Goal: Task Accomplishment & Management: Complete application form

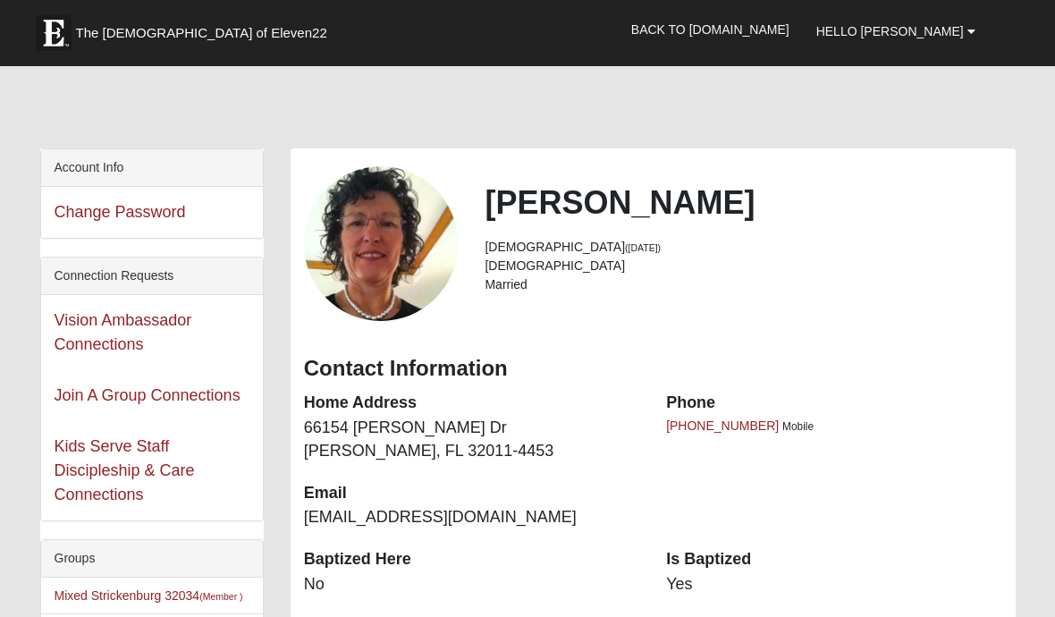
click at [958, 34] on span "Hello Vicki" at bounding box center [890, 31] width 148 height 14
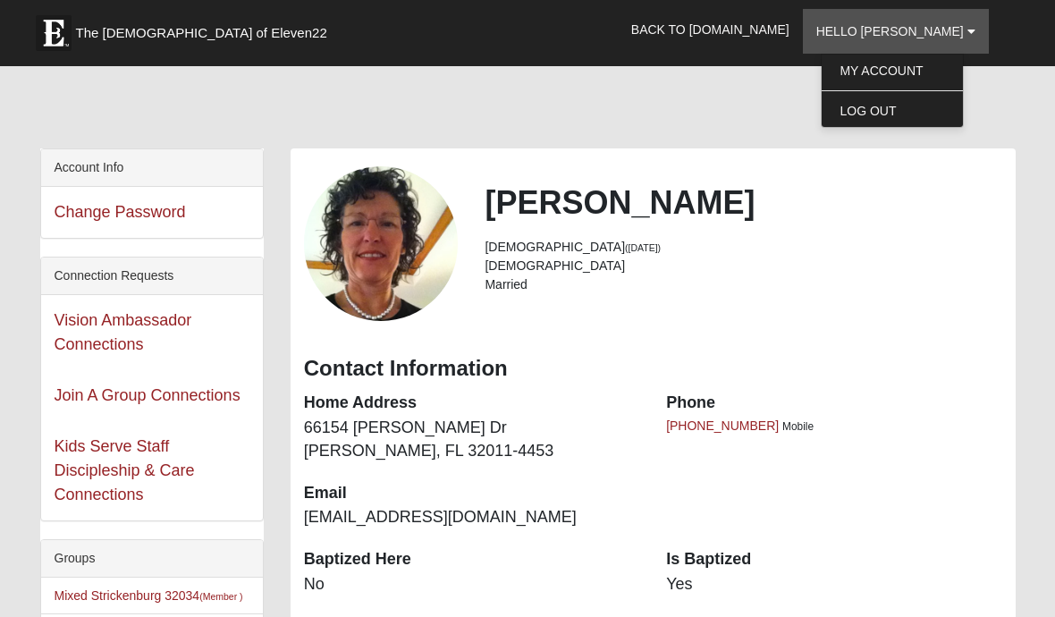
click at [917, 103] on link "Log Out" at bounding box center [892, 110] width 141 height 23
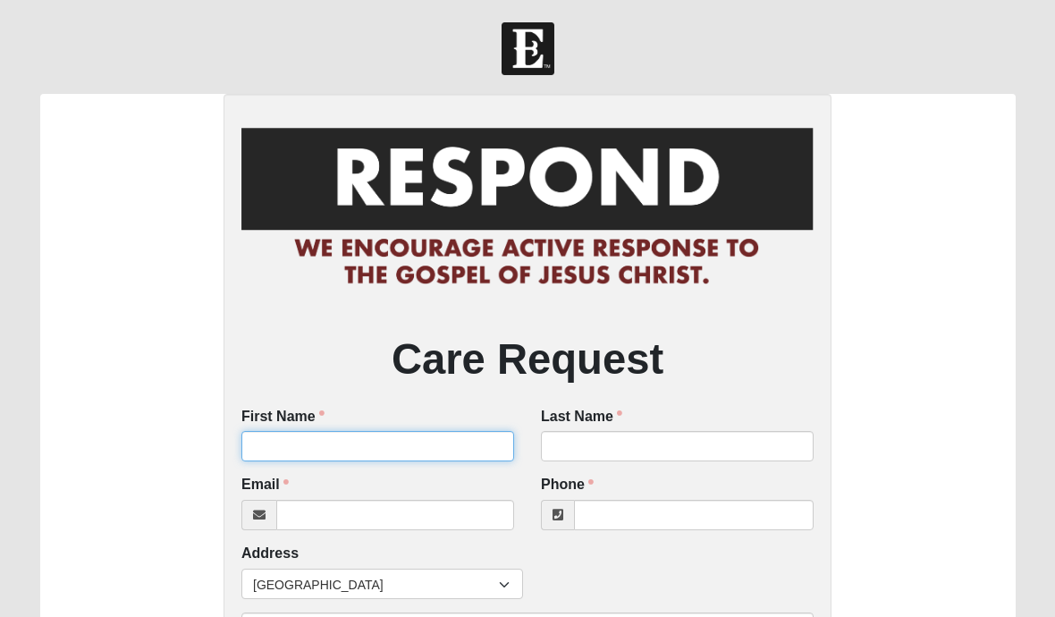
click at [270, 444] on input "First Name" at bounding box center [377, 446] width 273 height 30
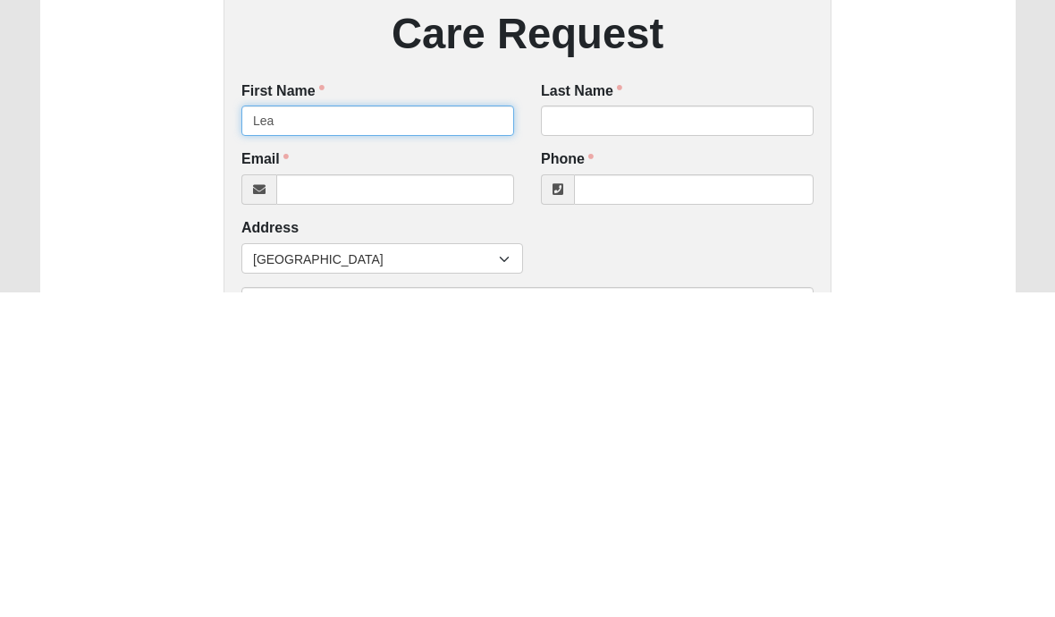
type input "Lea"
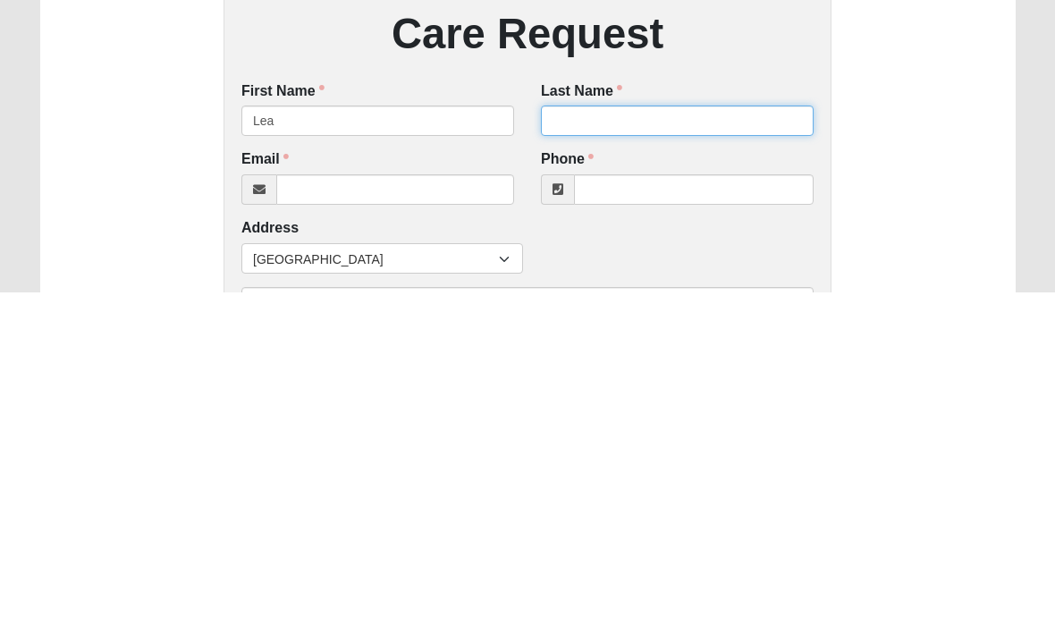
click at [561, 431] on input "Last Name" at bounding box center [677, 446] width 273 height 30
type input "Demetrulias"
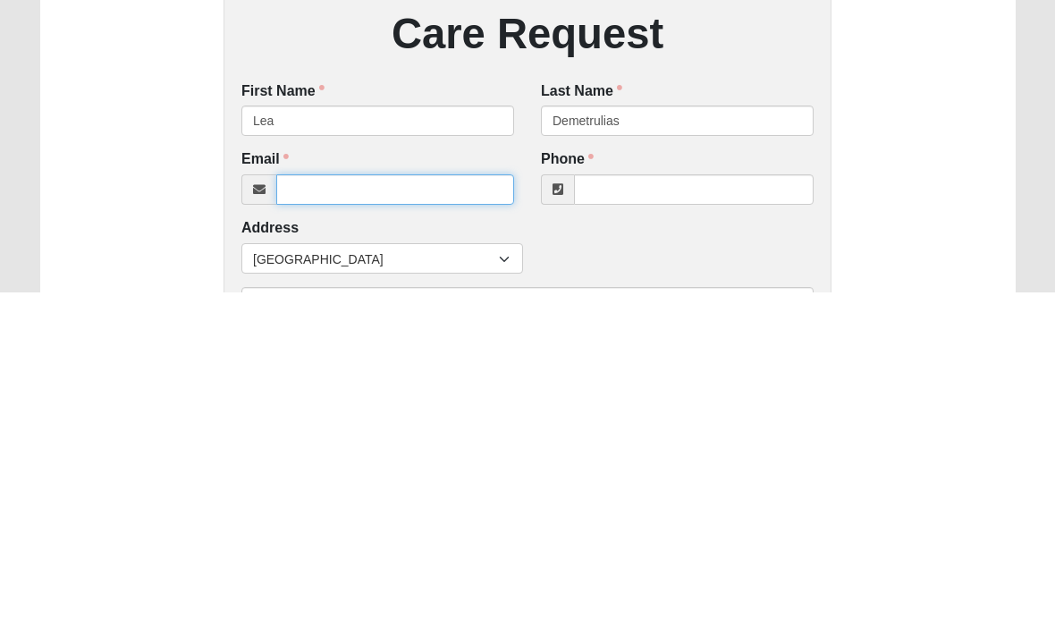
click at [300, 500] on input "Email" at bounding box center [395, 515] width 238 height 30
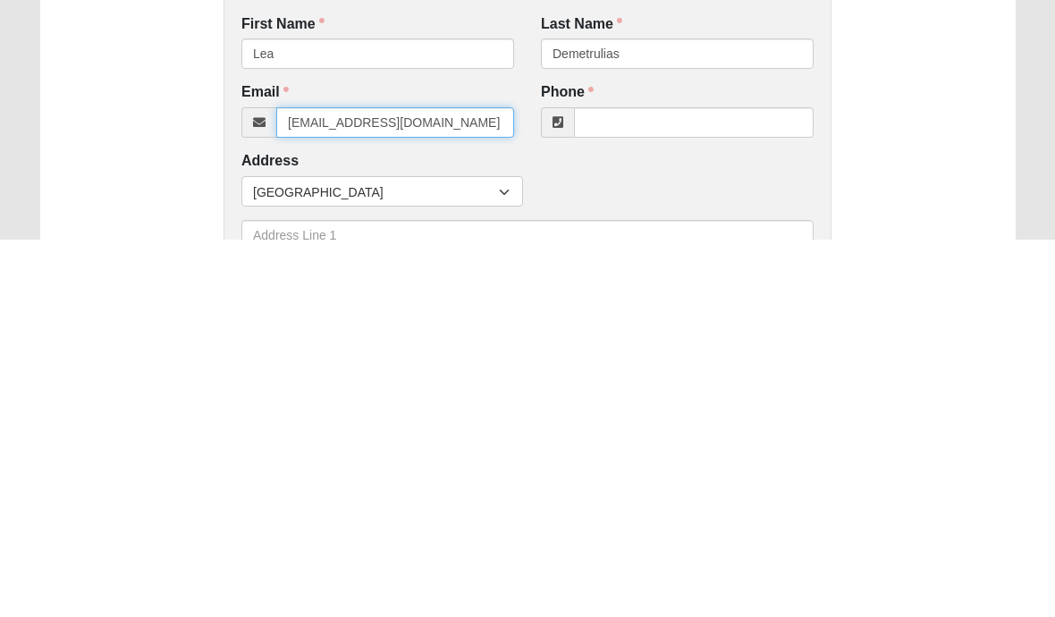
type input "[EMAIL_ADDRESS][DOMAIN_NAME]"
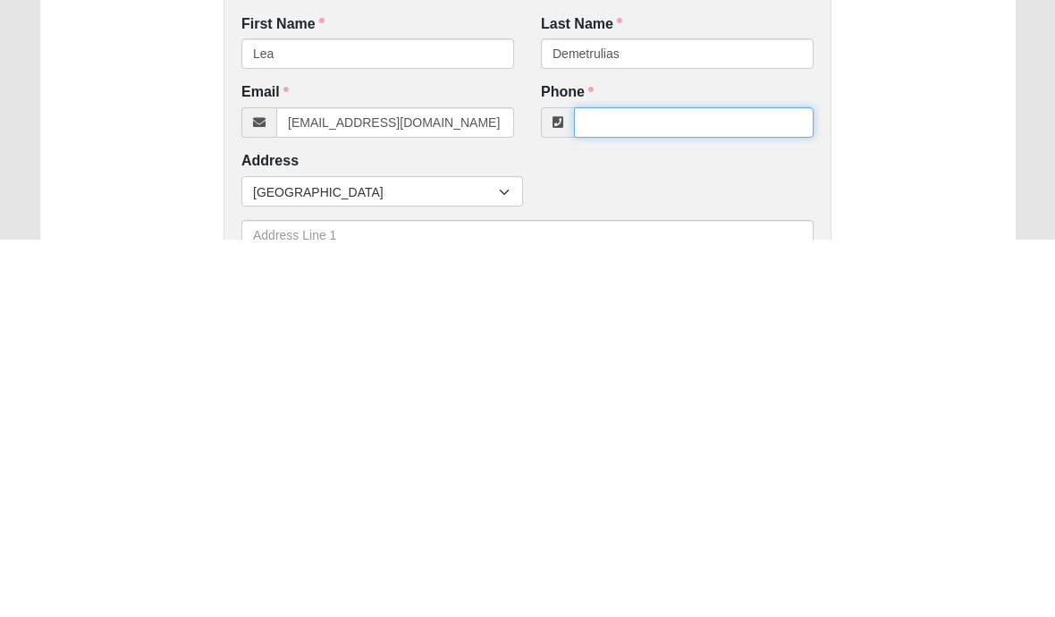
click at [613, 485] on input "Phone" at bounding box center [694, 500] width 240 height 30
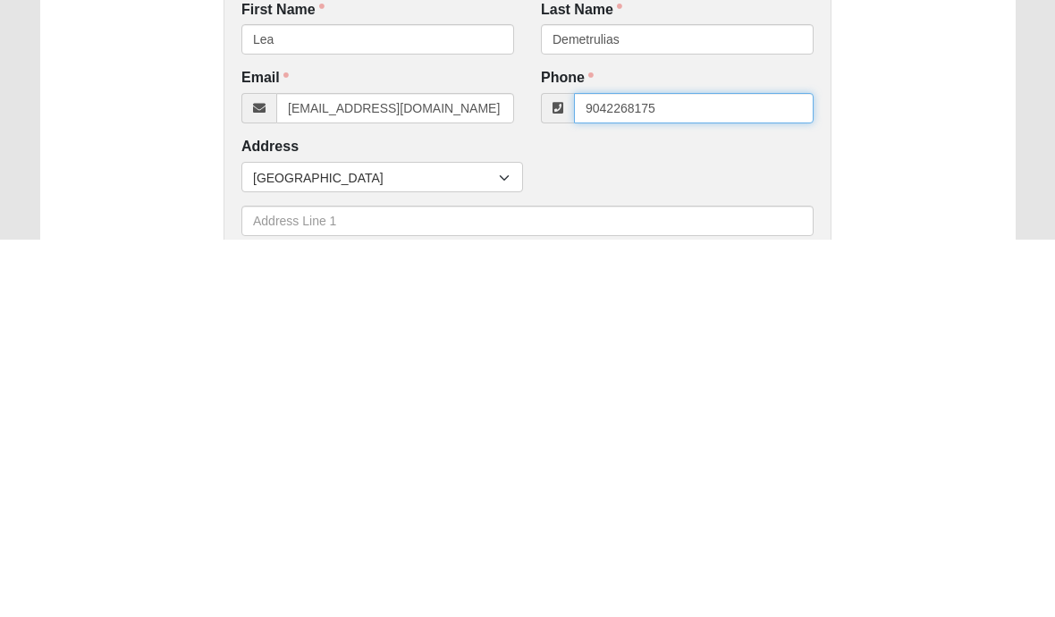
scroll to position [38, 0]
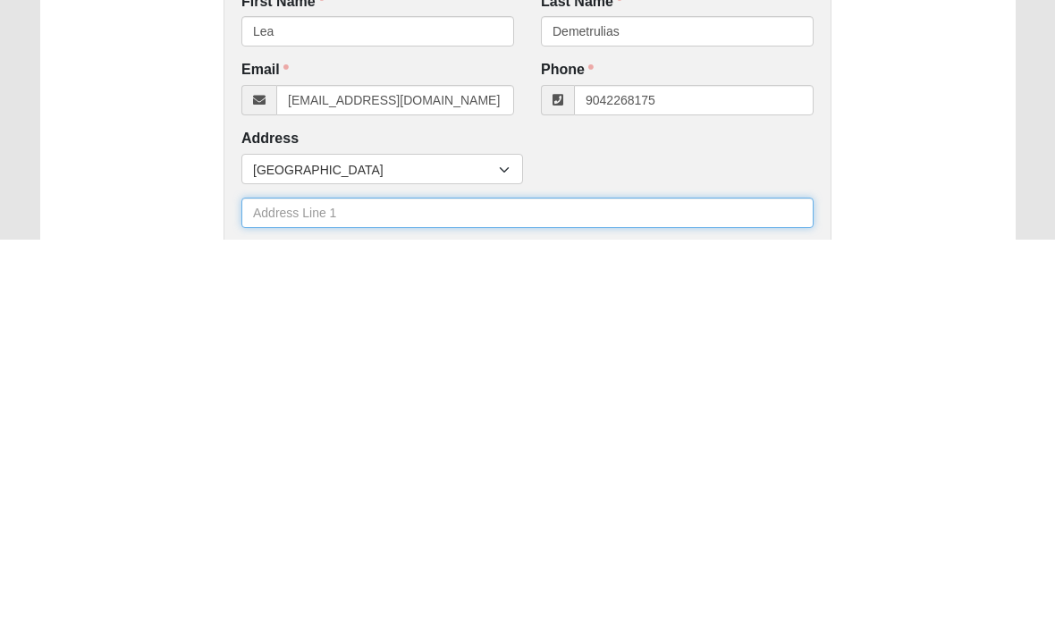
click at [267, 575] on input "text" at bounding box center [527, 590] width 572 height 30
type input "[PHONE_NUMBER]"
type input "[STREET_ADDRESS]"
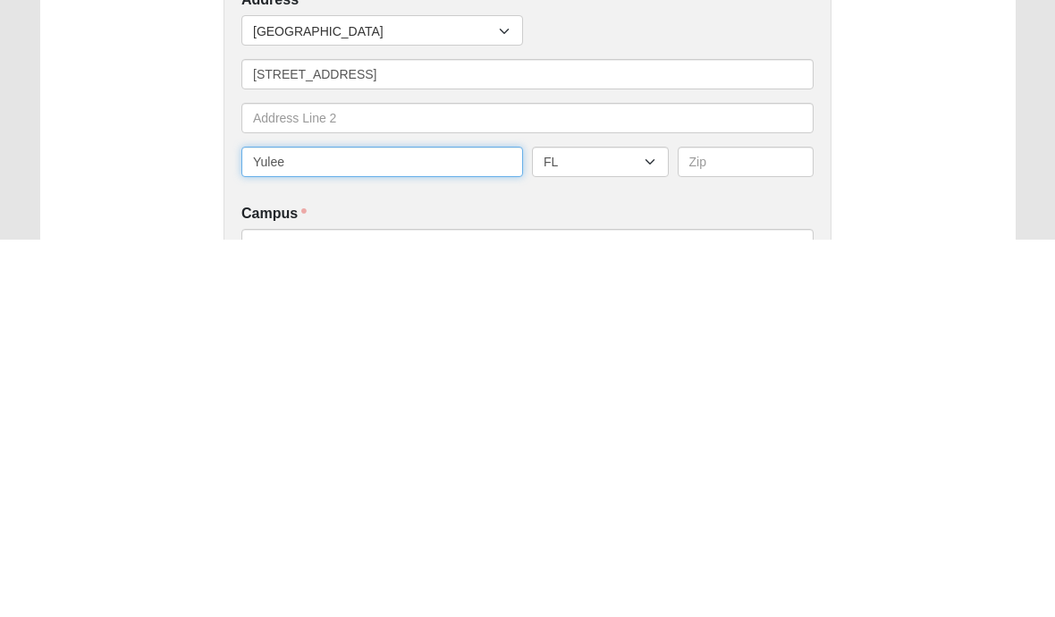
type input "Yulee"
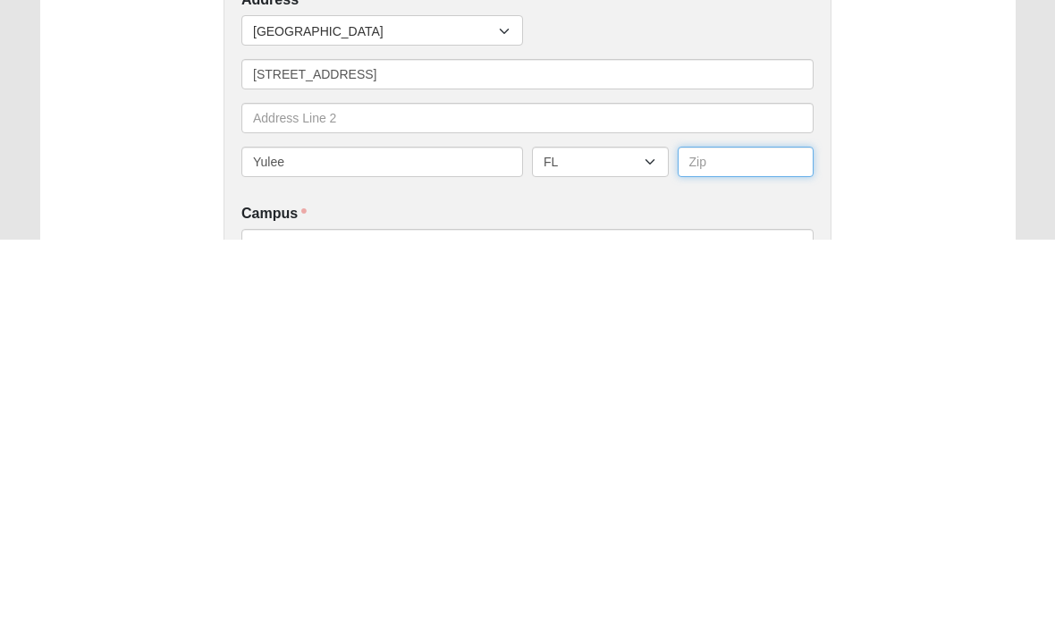
click at [705, 524] on input "text" at bounding box center [746, 539] width 137 height 30
type input "32097"
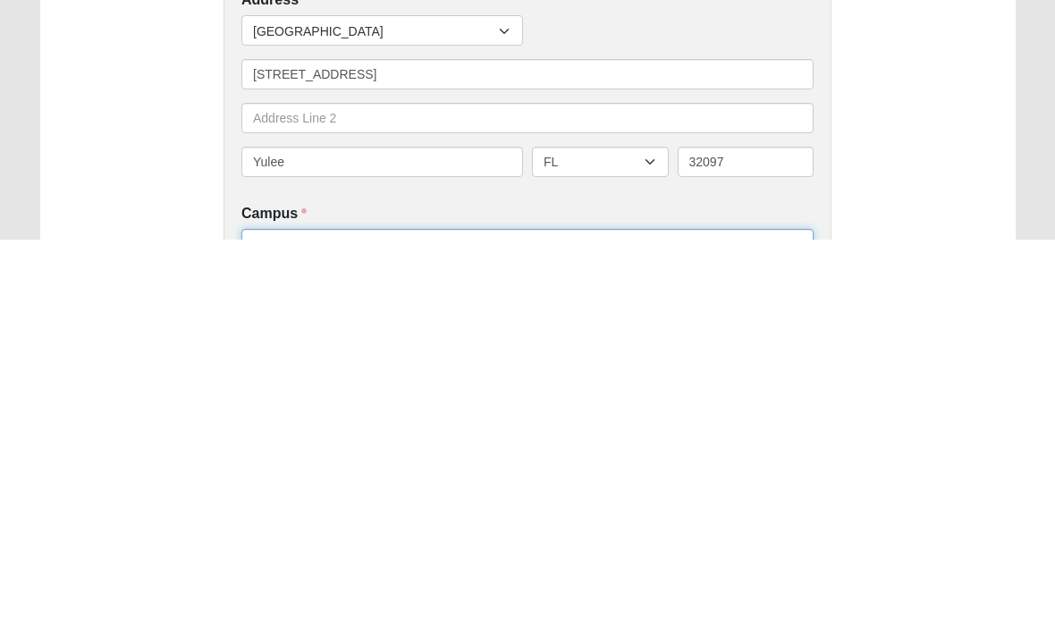
click at [299, 606] on select "Arlington Baymeadows Eleven22 Online [PERSON_NAME][GEOGRAPHIC_DATA] Jesup [GEOG…" at bounding box center [527, 621] width 572 height 30
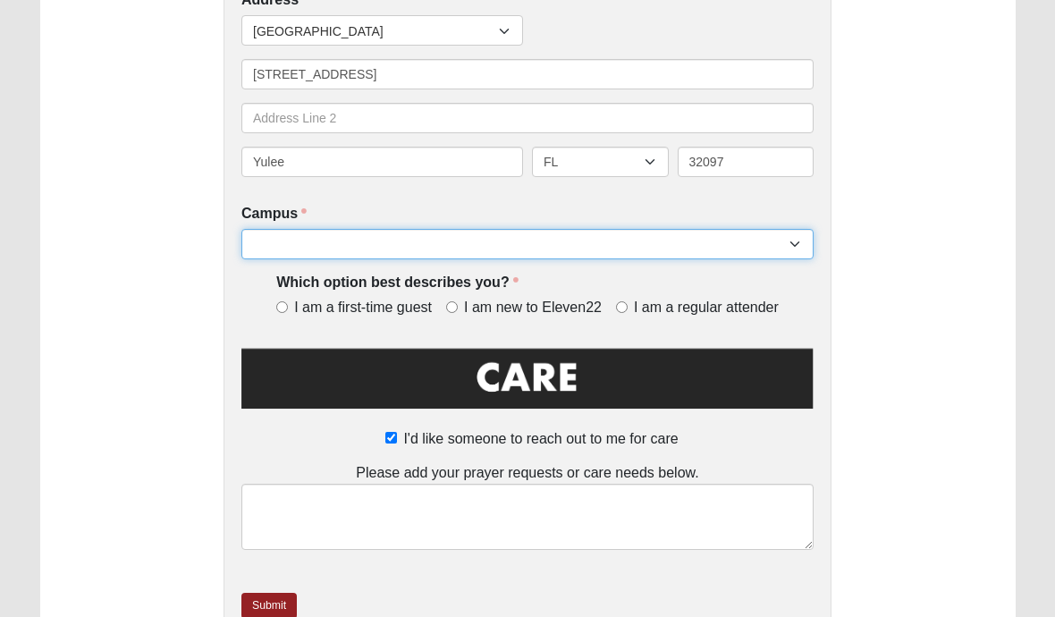
select select "17"
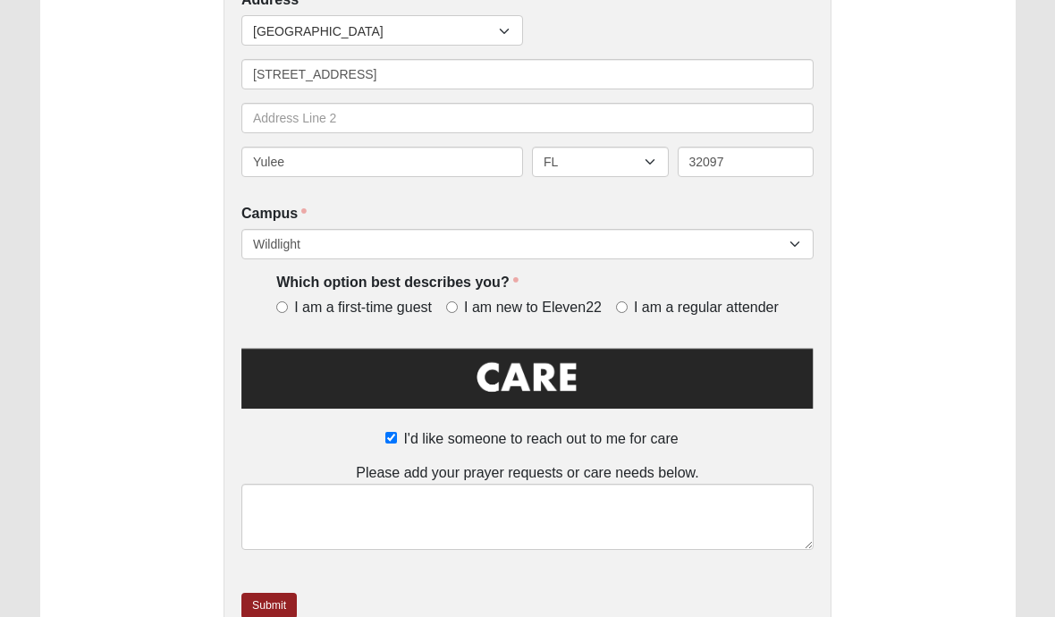
click at [621, 307] on input "I am a regular attender" at bounding box center [622, 307] width 12 height 12
radio input "true"
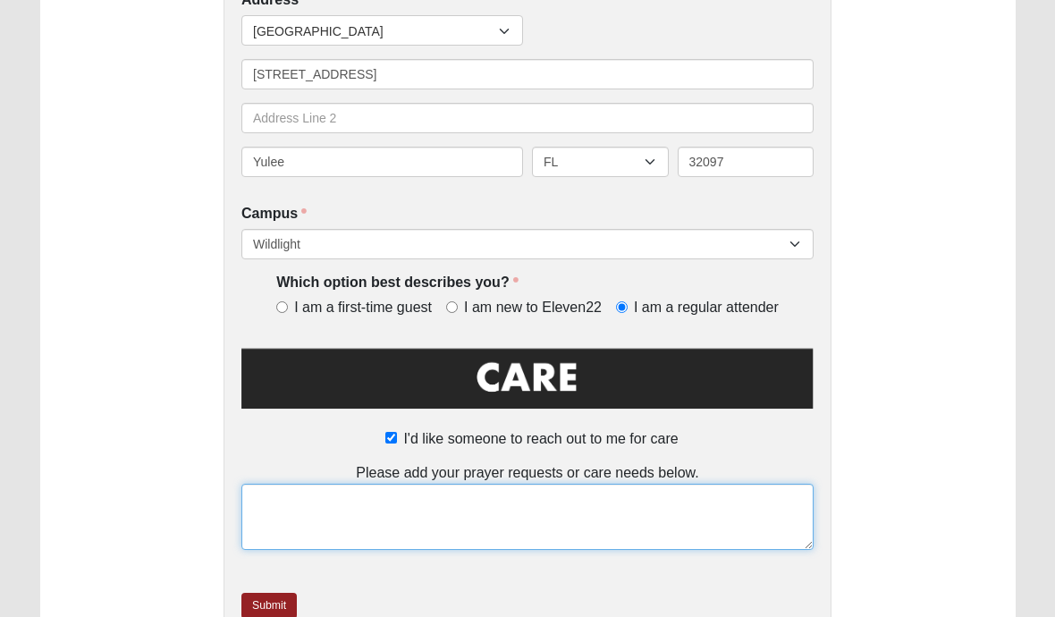
click at [316, 513] on textarea at bounding box center [527, 517] width 572 height 66
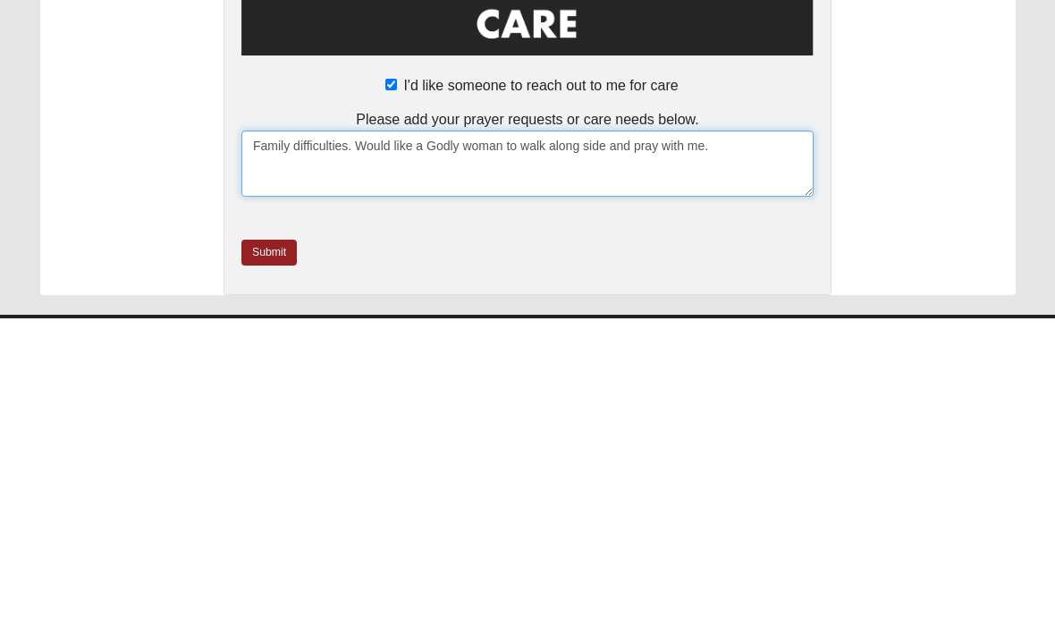
type textarea "Family difficulties. Would like a Godly woman to walk along side and pray with …"
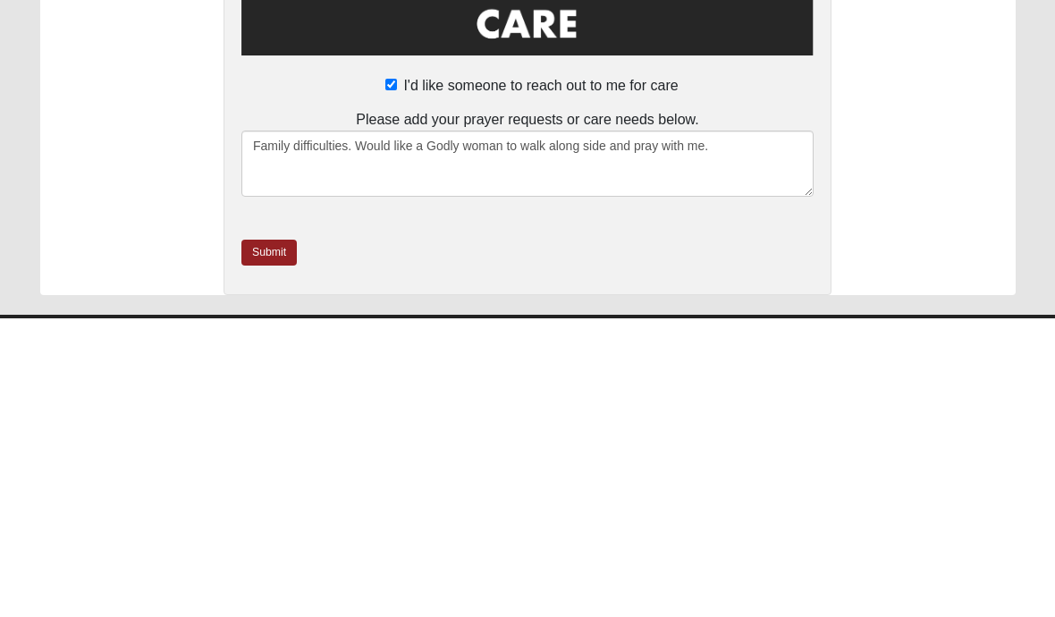
click at [264, 539] on link "Submit" at bounding box center [268, 552] width 55 height 26
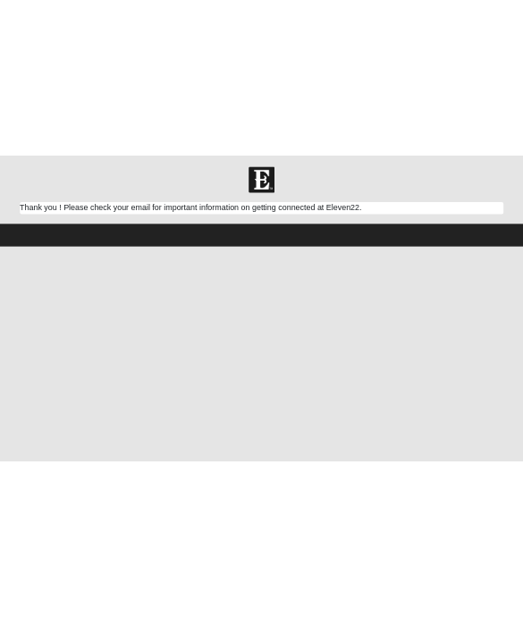
scroll to position [0, 0]
